Goal: Transaction & Acquisition: Download file/media

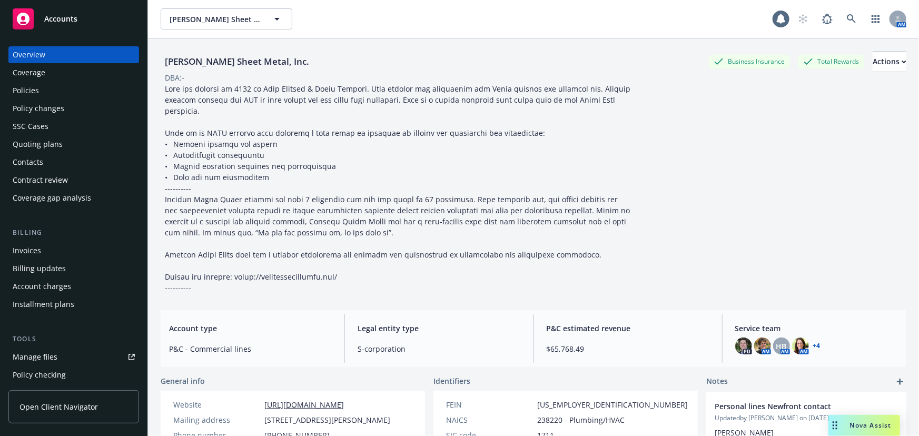
scroll to position [95, 0]
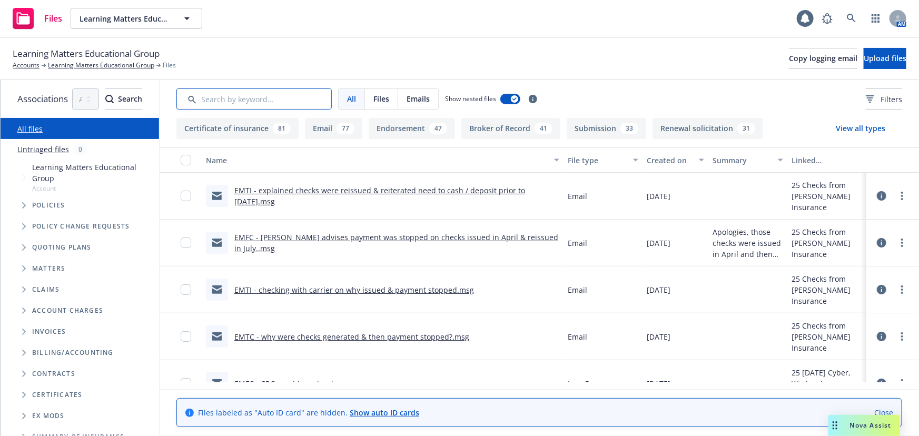
click at [268, 96] on input "Search by keyword..." at bounding box center [253, 98] width 155 height 21
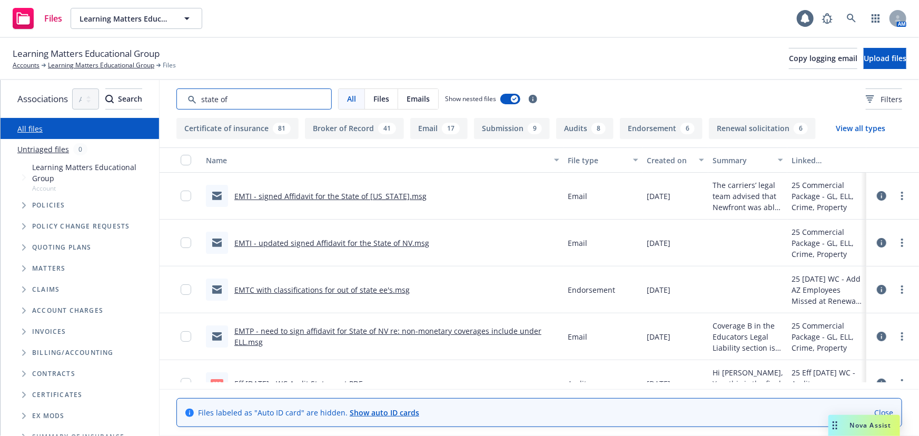
type input "state of"
click at [191, 195] on input "checkbox" at bounding box center [186, 196] width 11 height 11
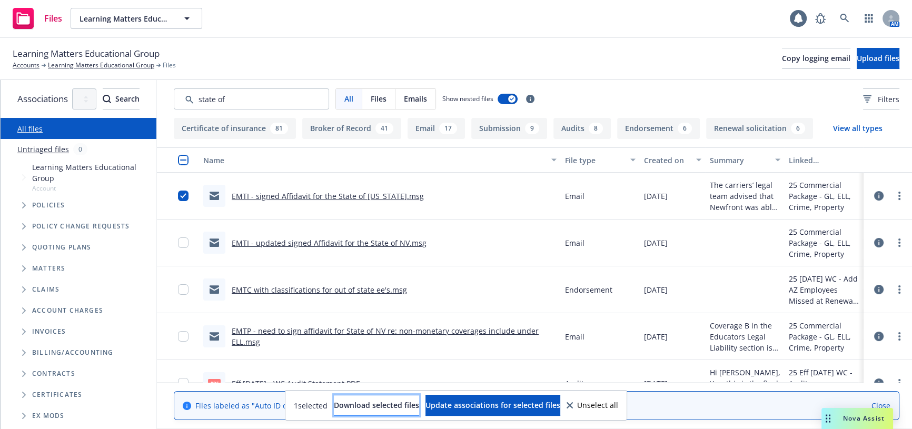
click at [350, 401] on span "Download selected files" at bounding box center [376, 405] width 85 height 10
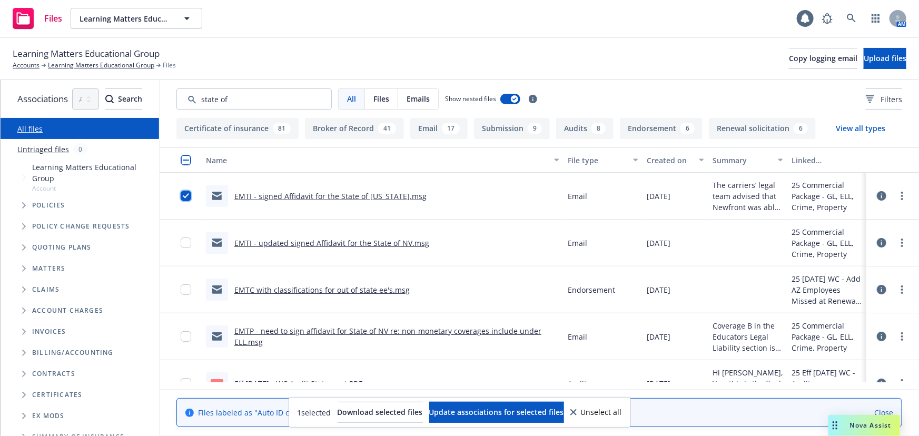
drag, startPoint x: 226, startPoint y: 196, endPoint x: 233, endPoint y: 222, distance: 27.4
click at [191, 196] on input "checkbox" at bounding box center [186, 196] width 11 height 11
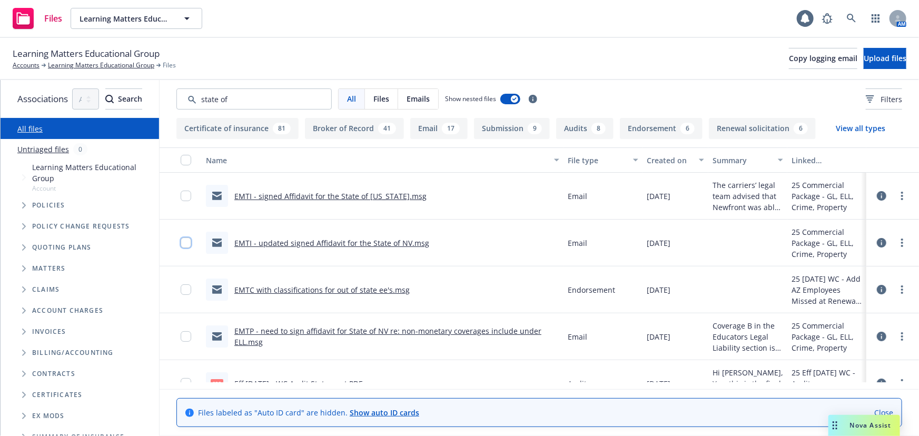
click at [191, 241] on input "checkbox" at bounding box center [186, 243] width 11 height 11
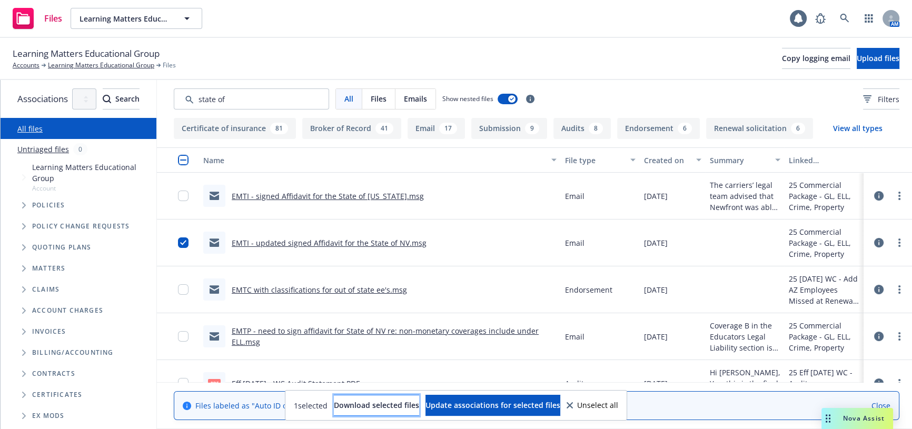
click at [368, 405] on span "Download selected files" at bounding box center [376, 405] width 85 height 10
